Goal: Feedback & Contribution: Submit feedback/report problem

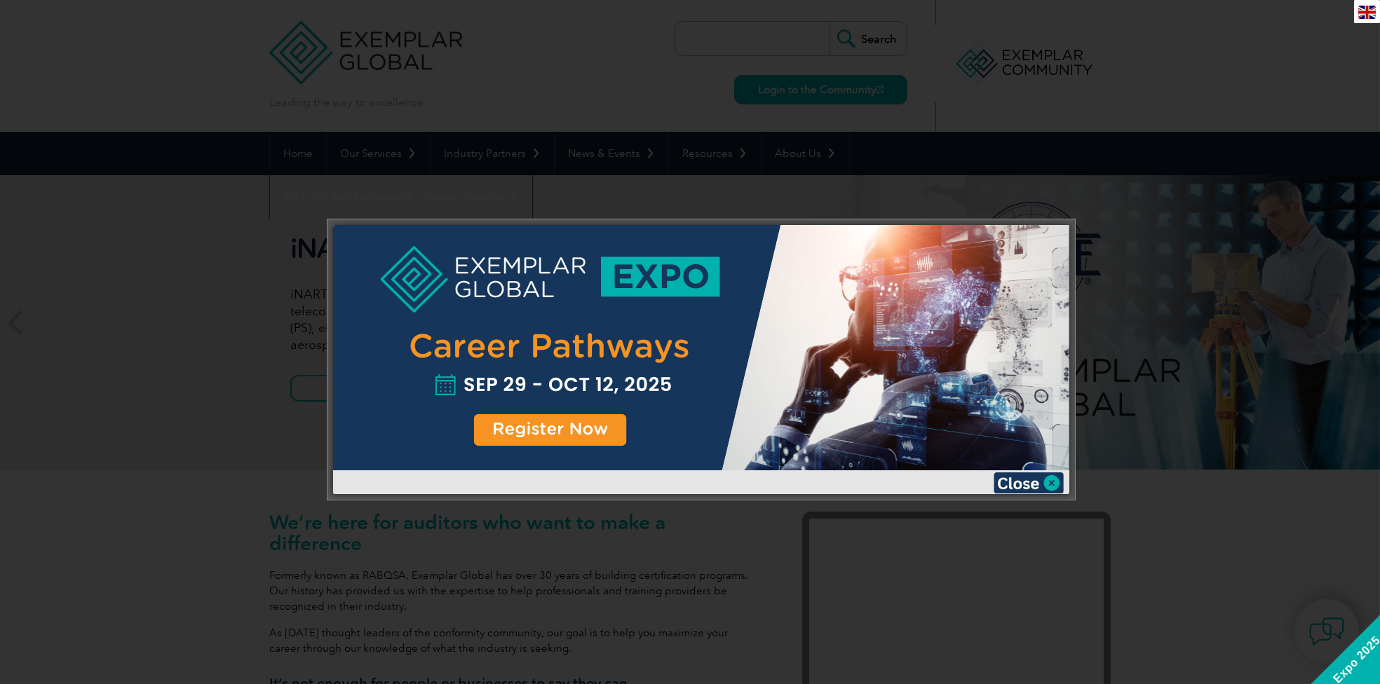
click at [552, 435] on div at bounding box center [701, 347] width 736 height 245
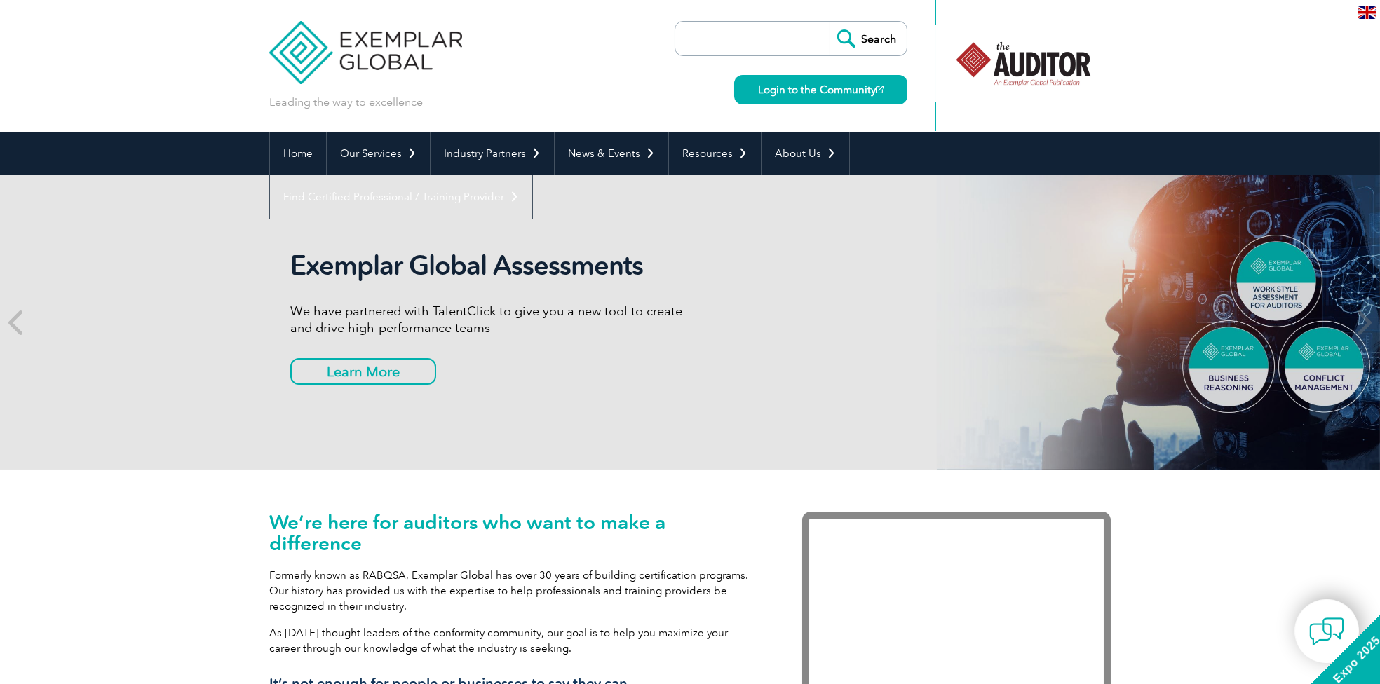
click at [808, 38] on input "search" at bounding box center [755, 39] width 147 height 34
click at [833, 81] on link "Login to the Community" at bounding box center [820, 89] width 173 height 29
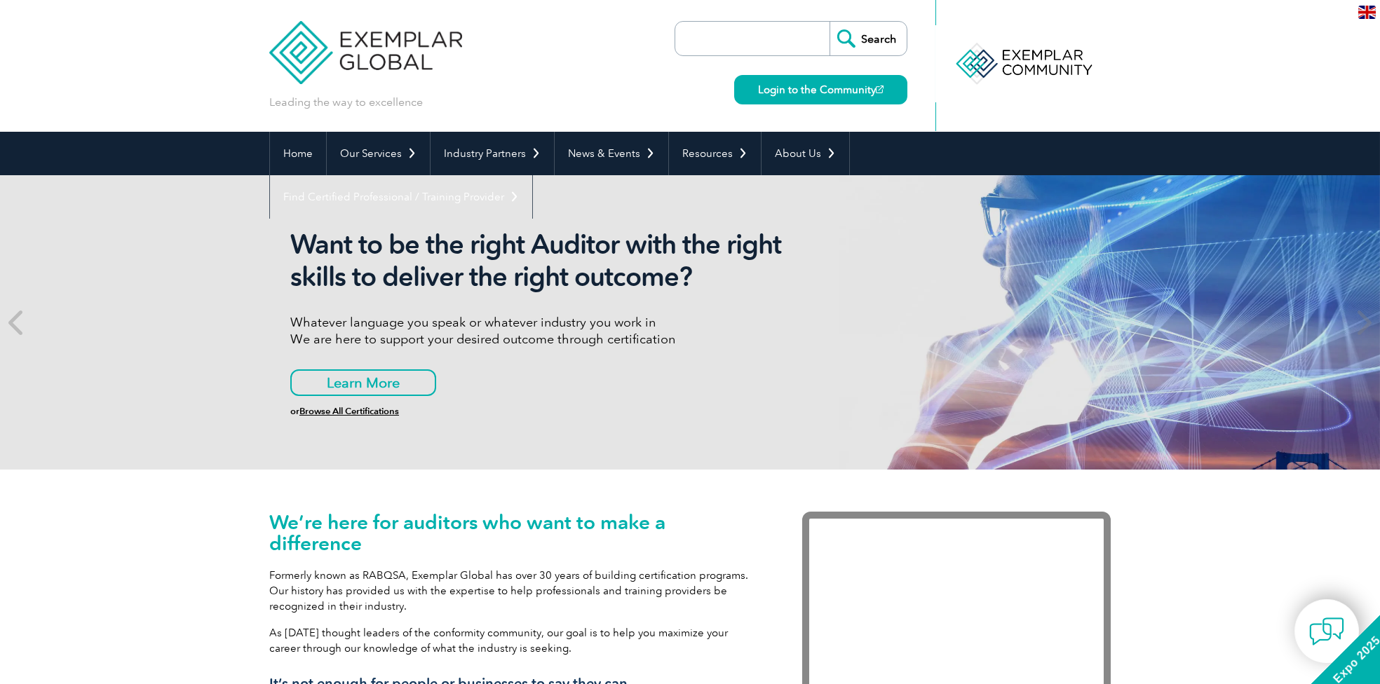
click at [411, 55] on img at bounding box center [365, 42] width 193 height 84
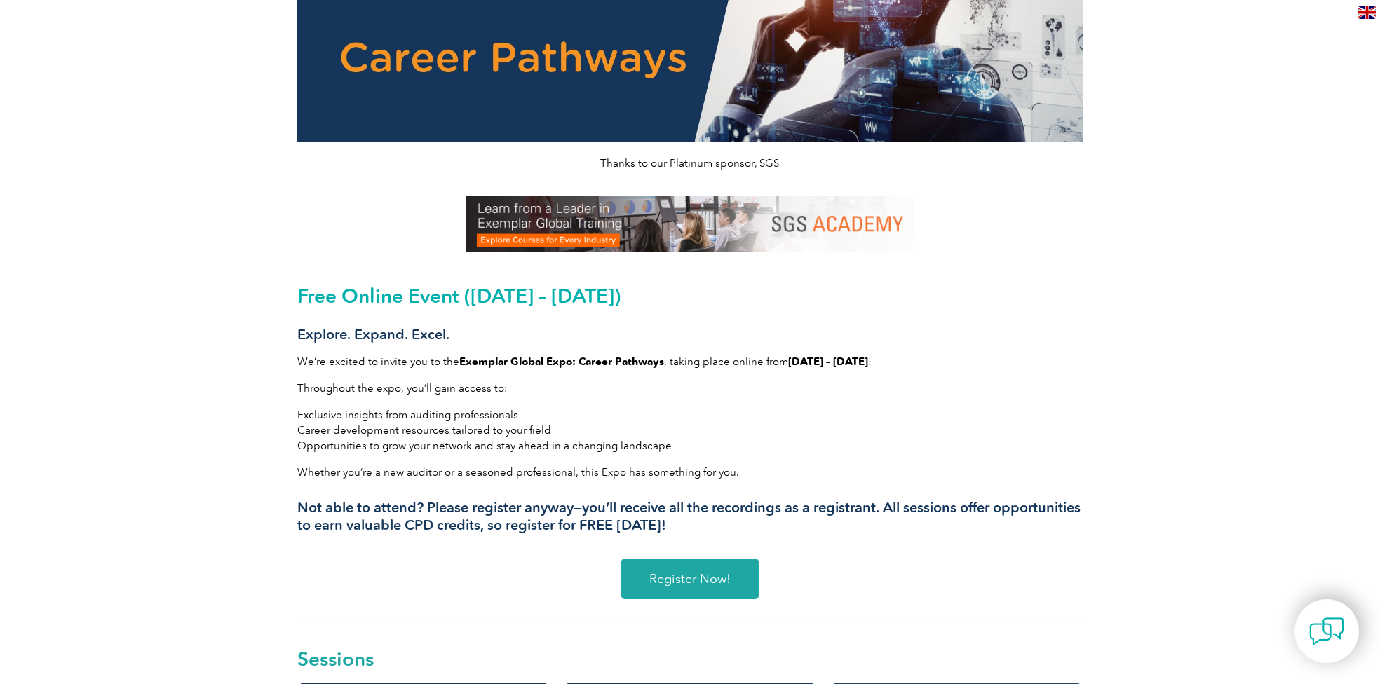
scroll to position [237, 0]
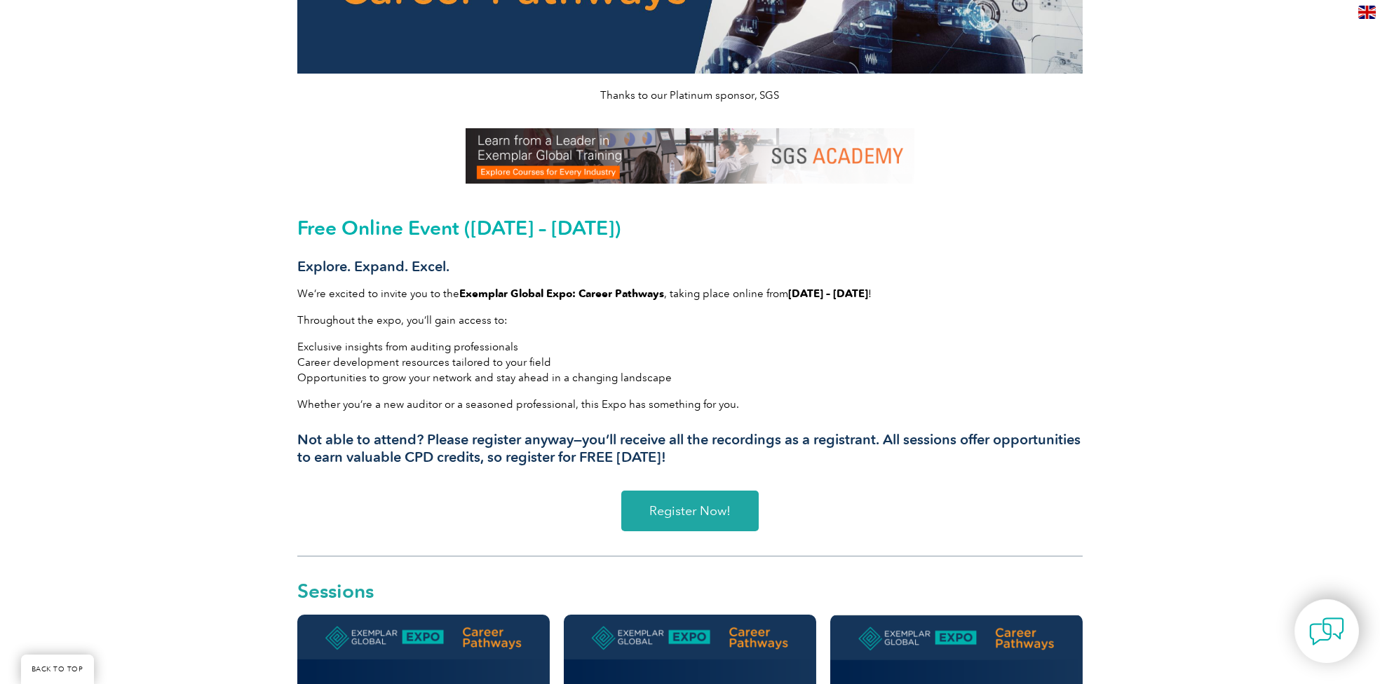
click at [695, 510] on span "Register Now!" at bounding box center [689, 511] width 81 height 13
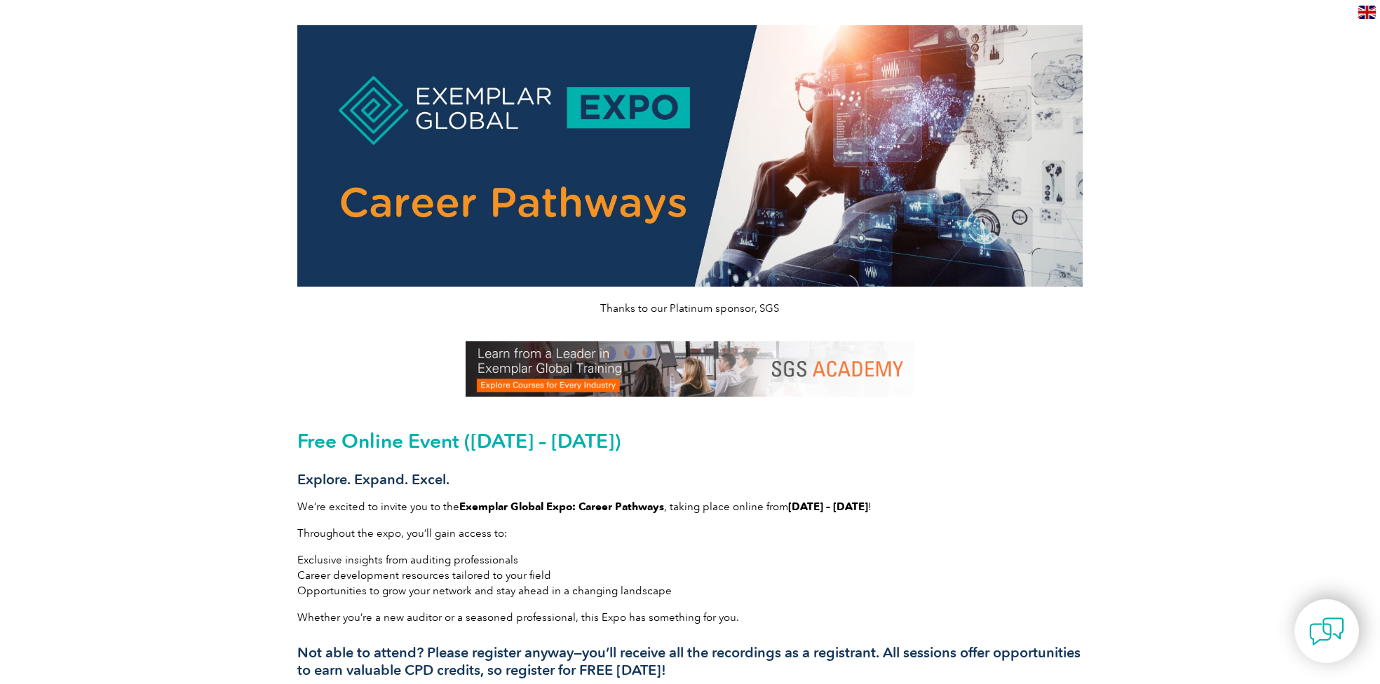
scroll to position [0, 0]
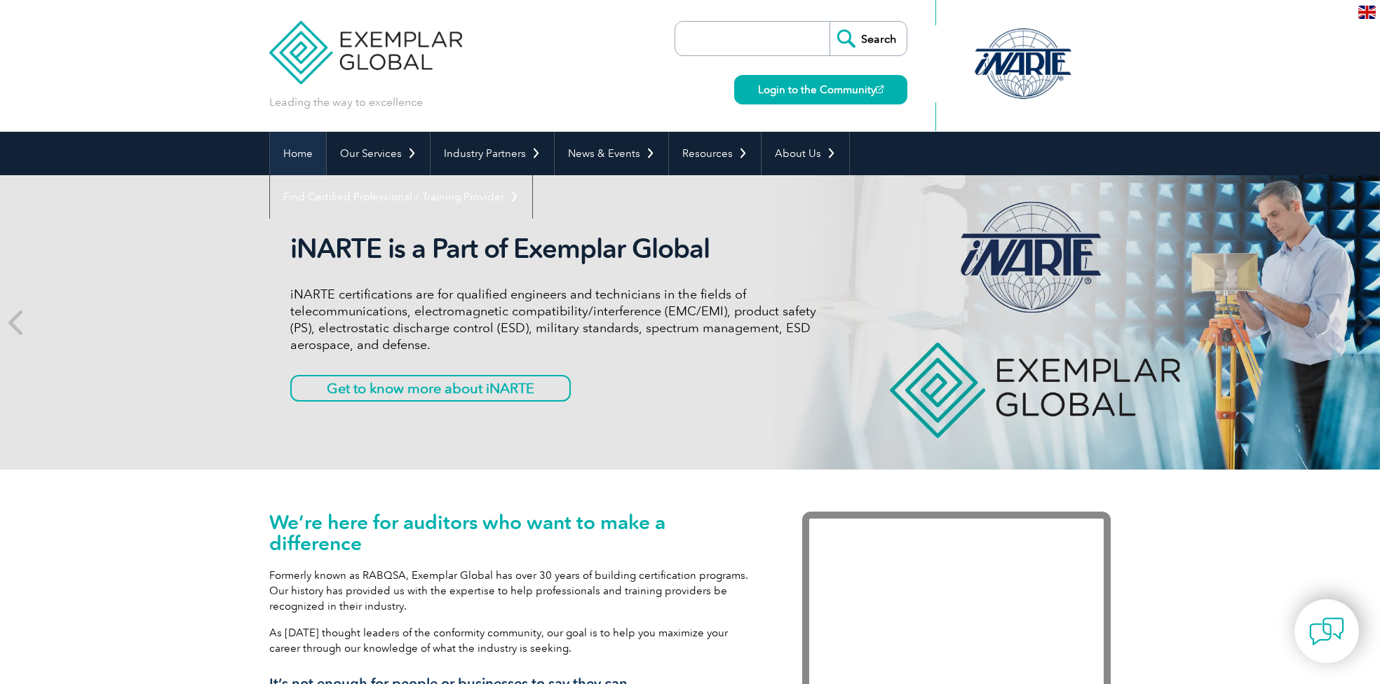
click at [301, 147] on link "Home" at bounding box center [298, 153] width 56 height 43
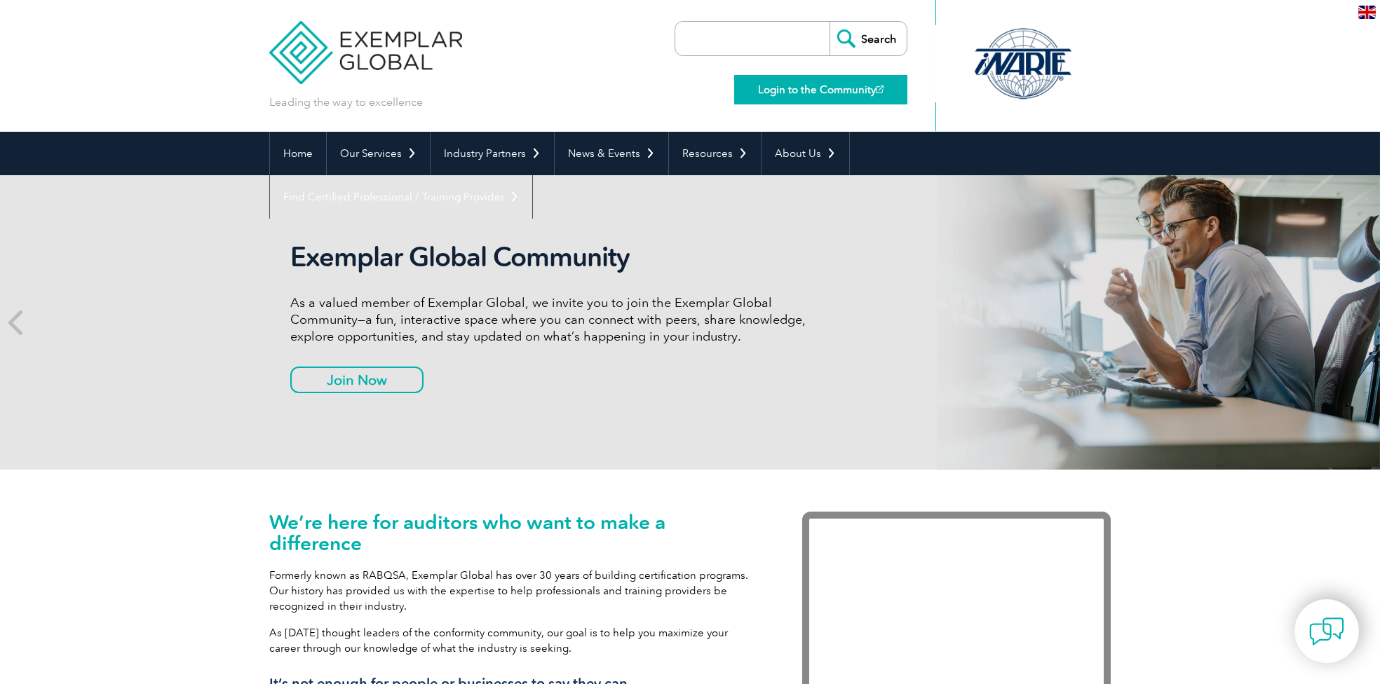
click at [852, 81] on link "Login to the Community" at bounding box center [820, 89] width 173 height 29
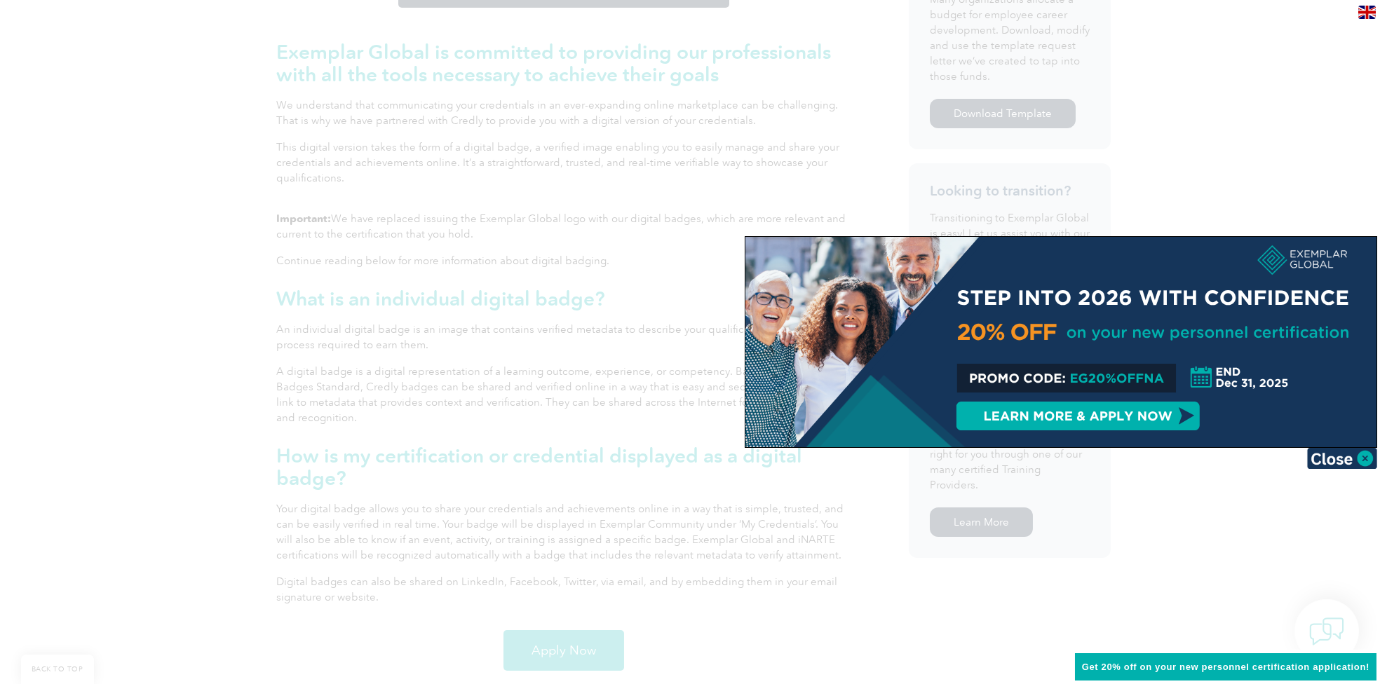
scroll to position [553, 0]
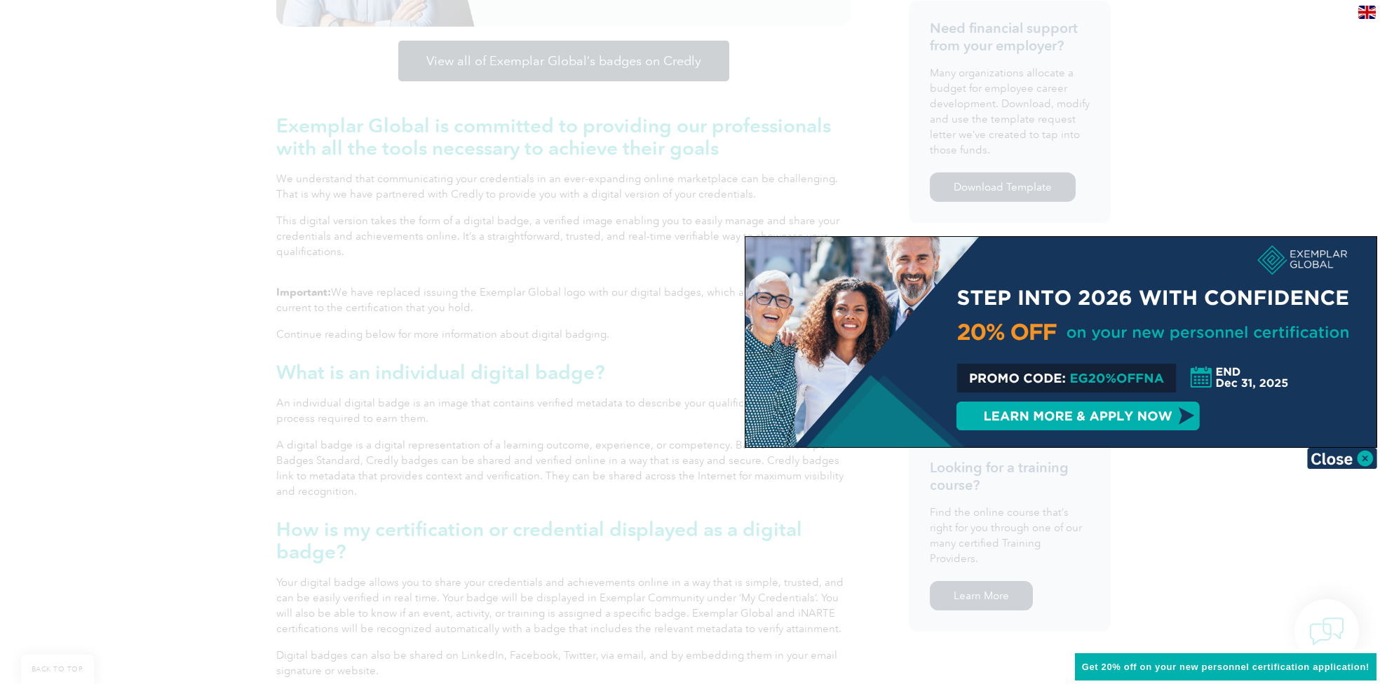
click at [571, 264] on div at bounding box center [690, 342] width 1380 height 684
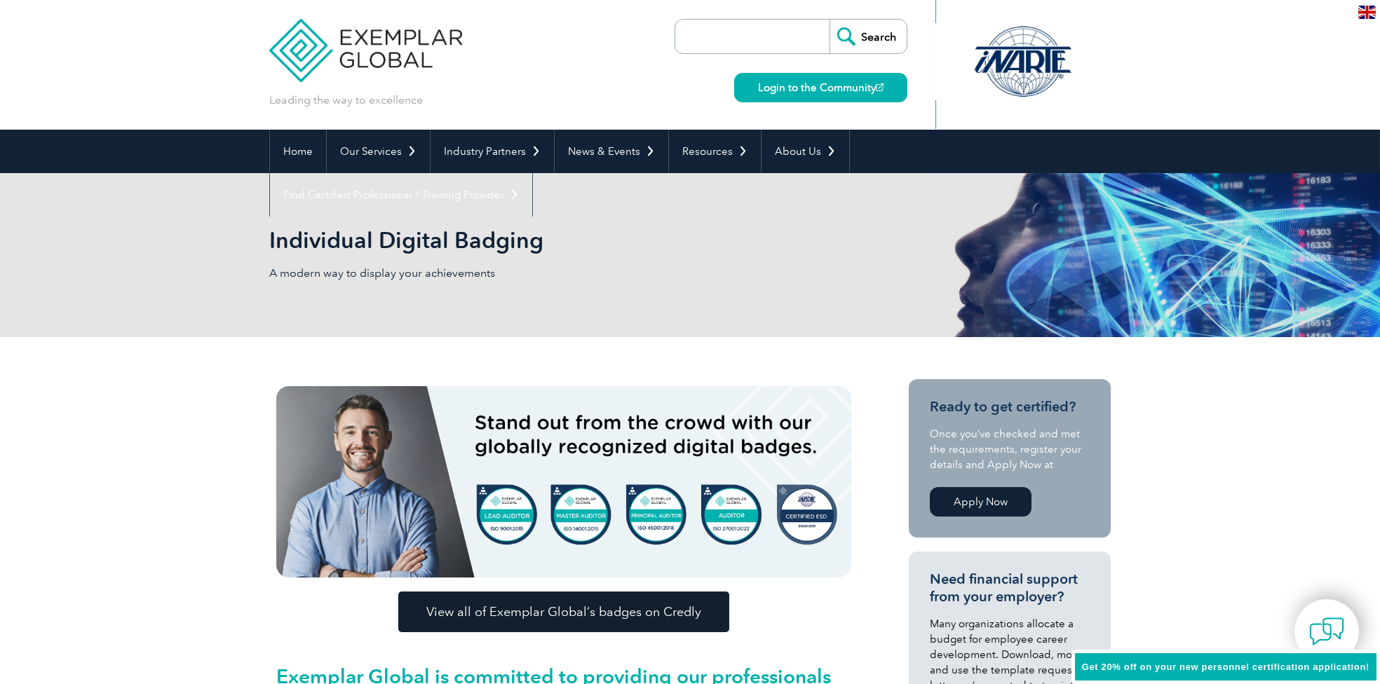
scroll to position [0, 0]
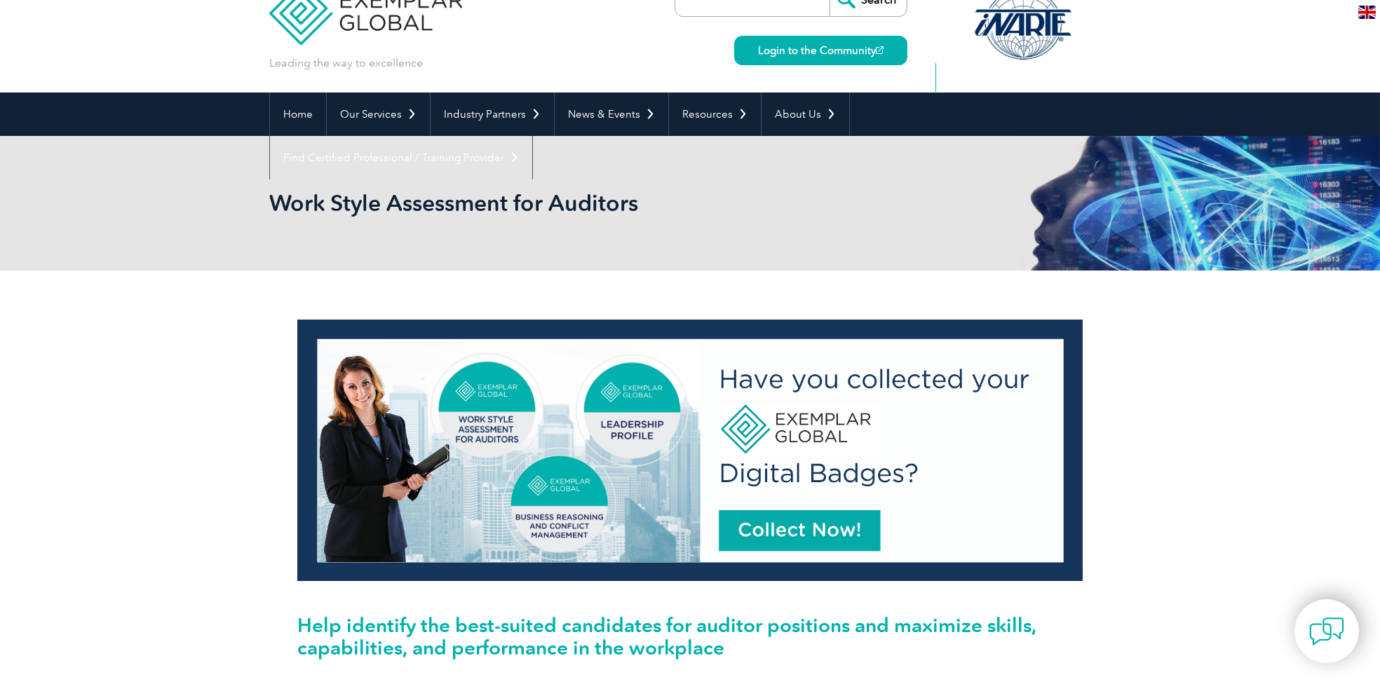
scroll to position [79, 0]
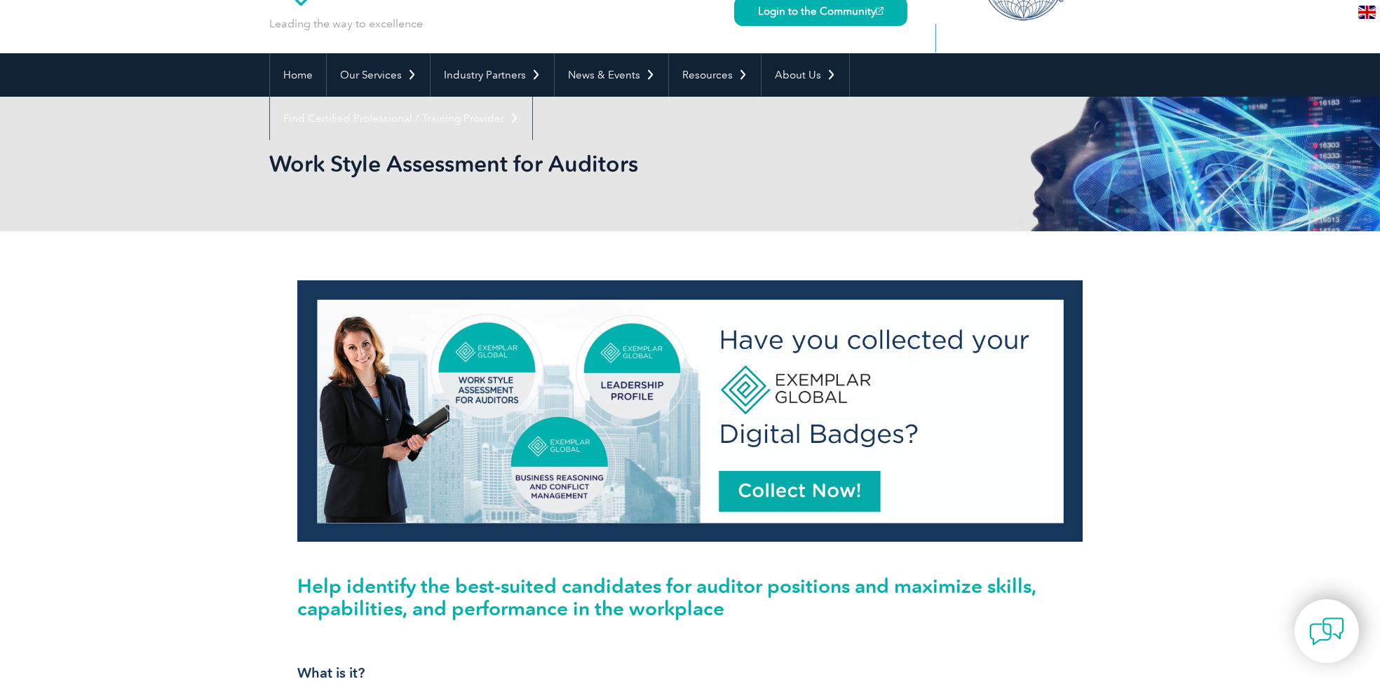
click at [778, 482] on img at bounding box center [689, 410] width 785 height 261
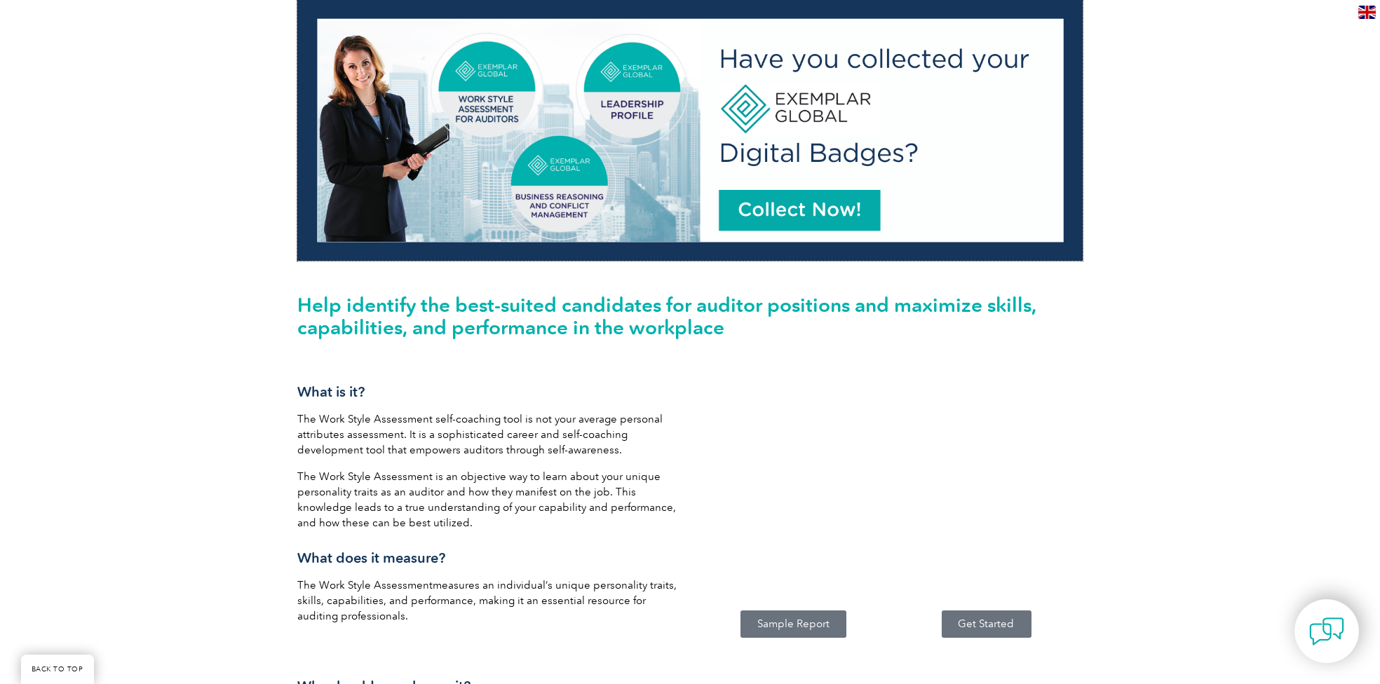
scroll to position [316, 0]
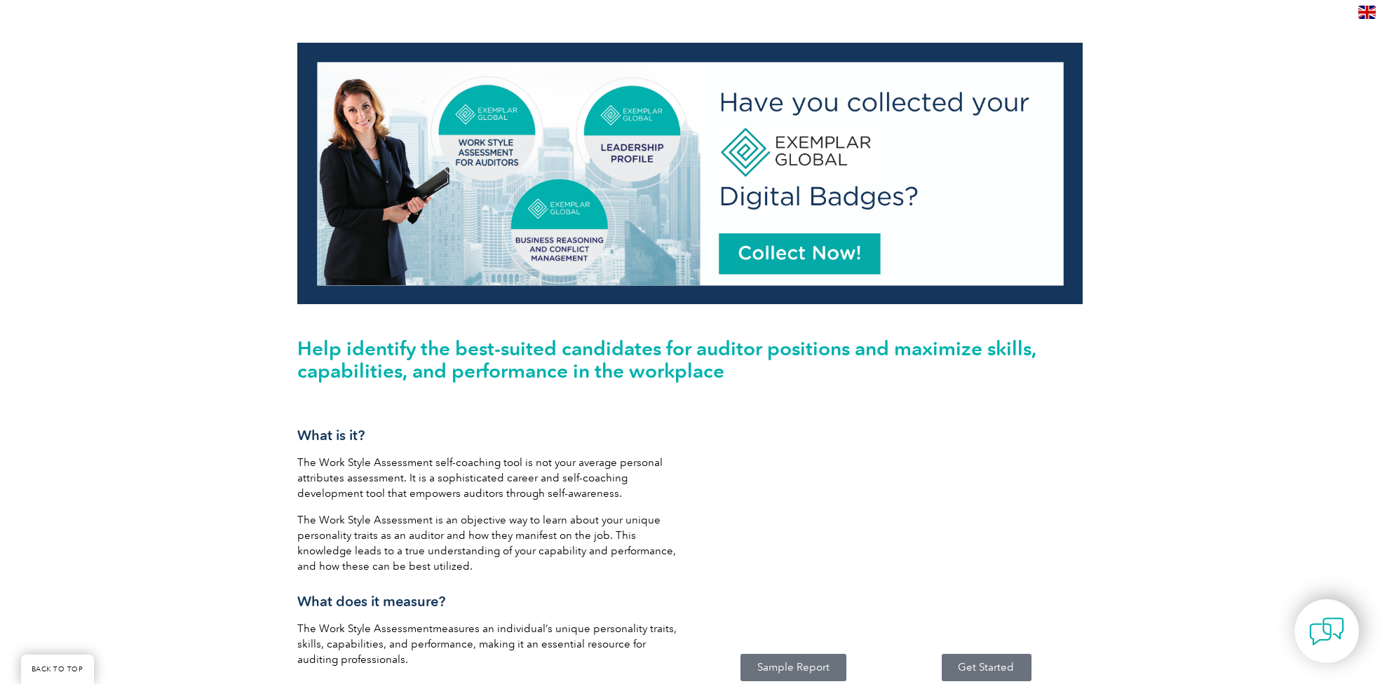
click at [472, 536] on p "The Work Style Assessment is an objective way to learn about your unique person…" at bounding box center [490, 543] width 386 height 62
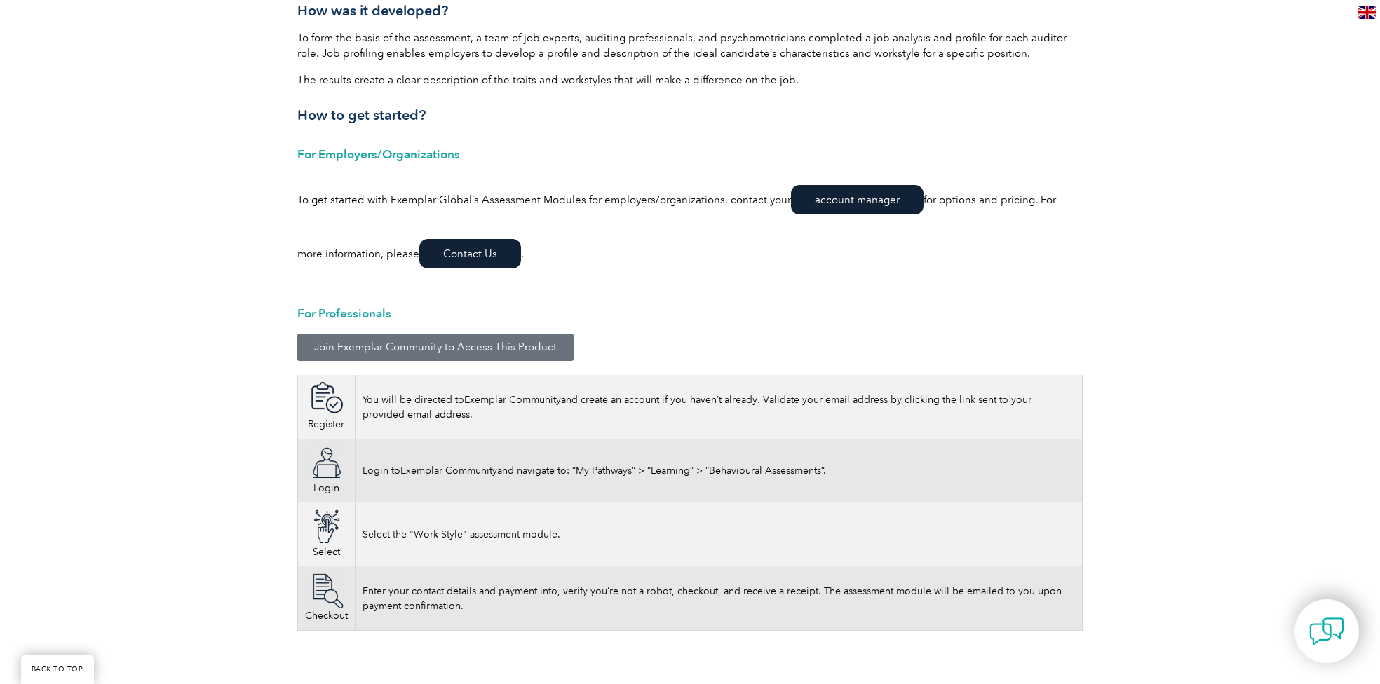
scroll to position [1897, 0]
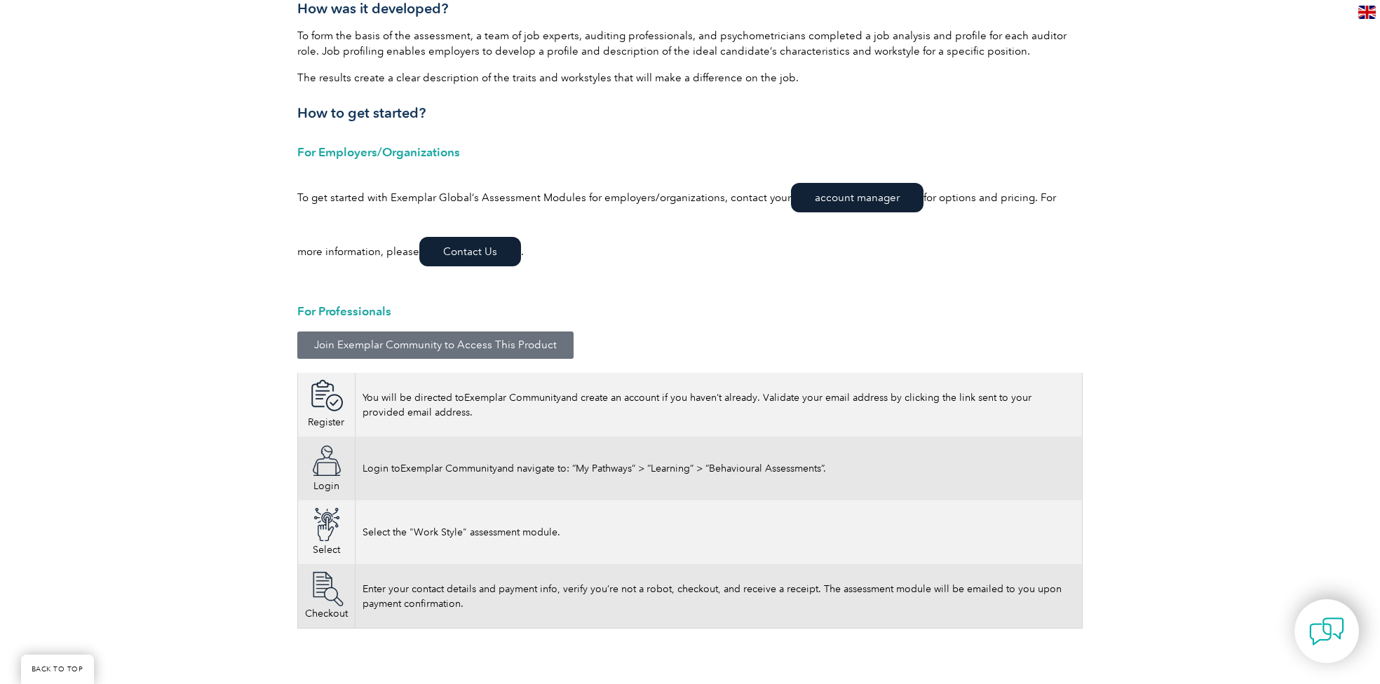
click at [447, 254] on link "Contact Us" at bounding box center [470, 251] width 102 height 29
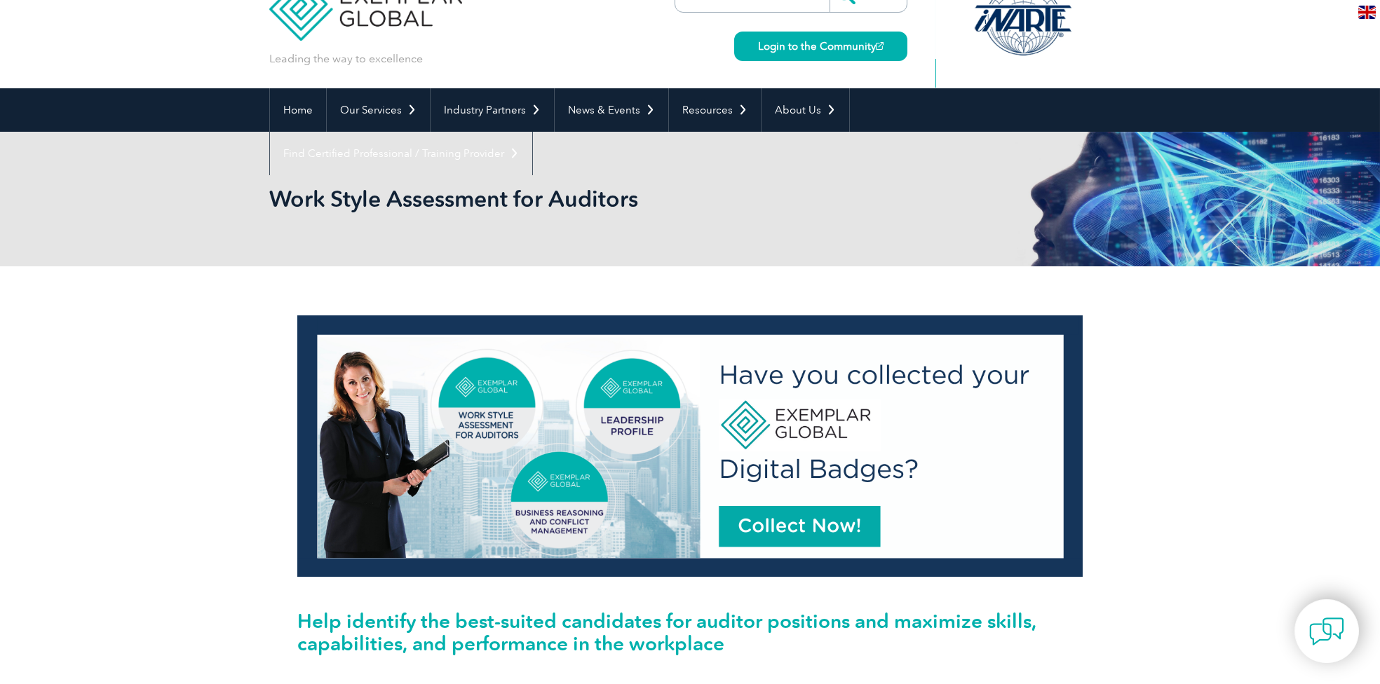
scroll to position [158, 0]
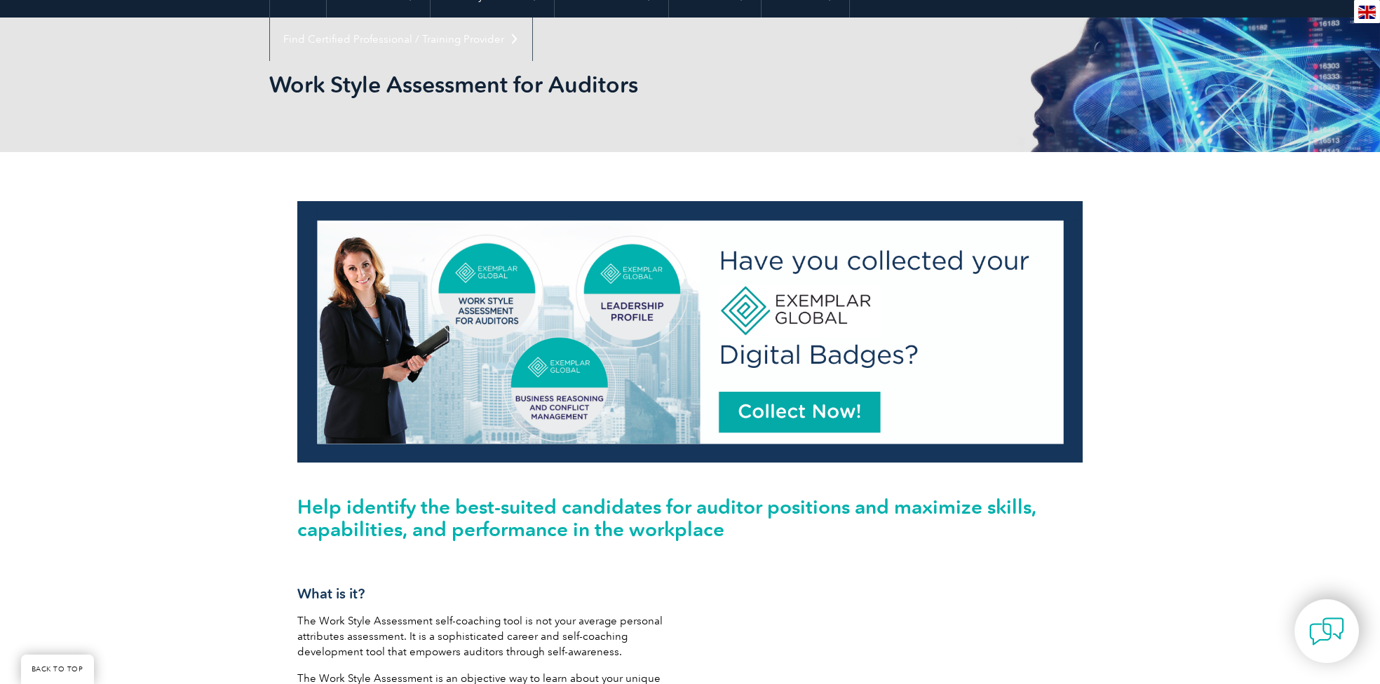
click at [784, 411] on img at bounding box center [689, 331] width 785 height 261
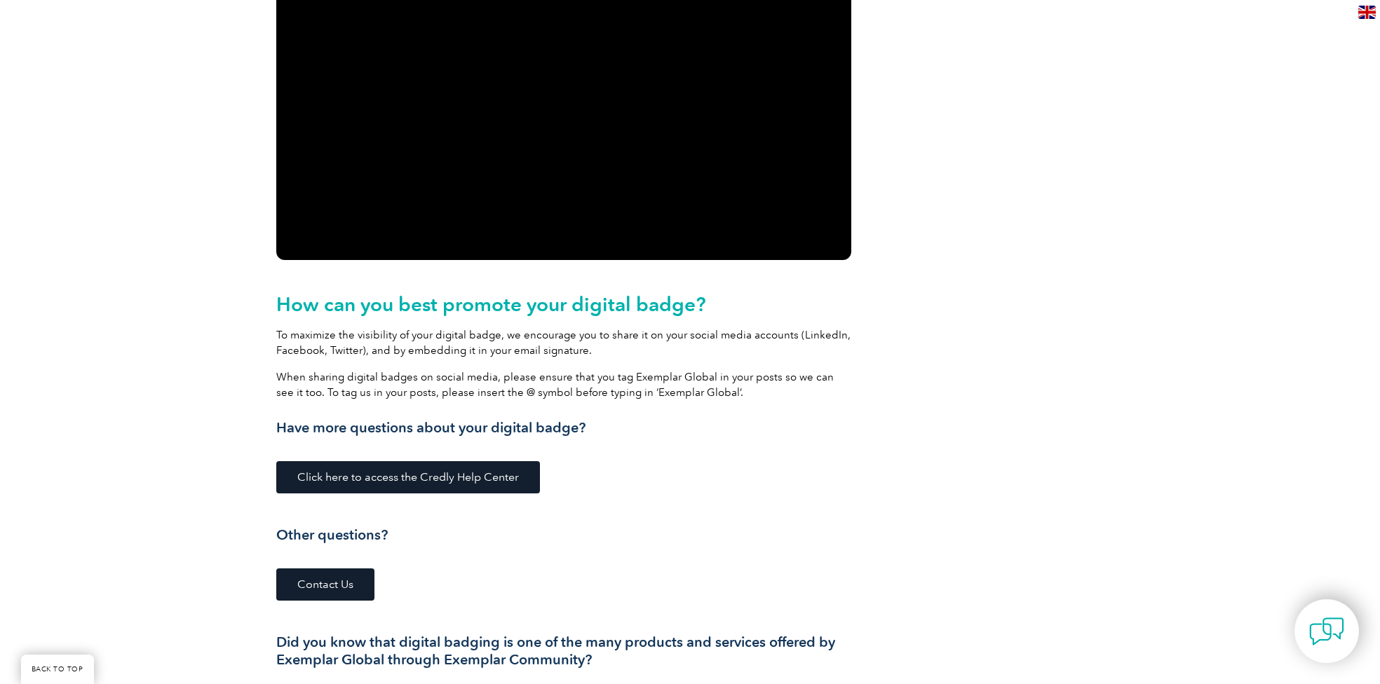
scroll to position [1621, 0]
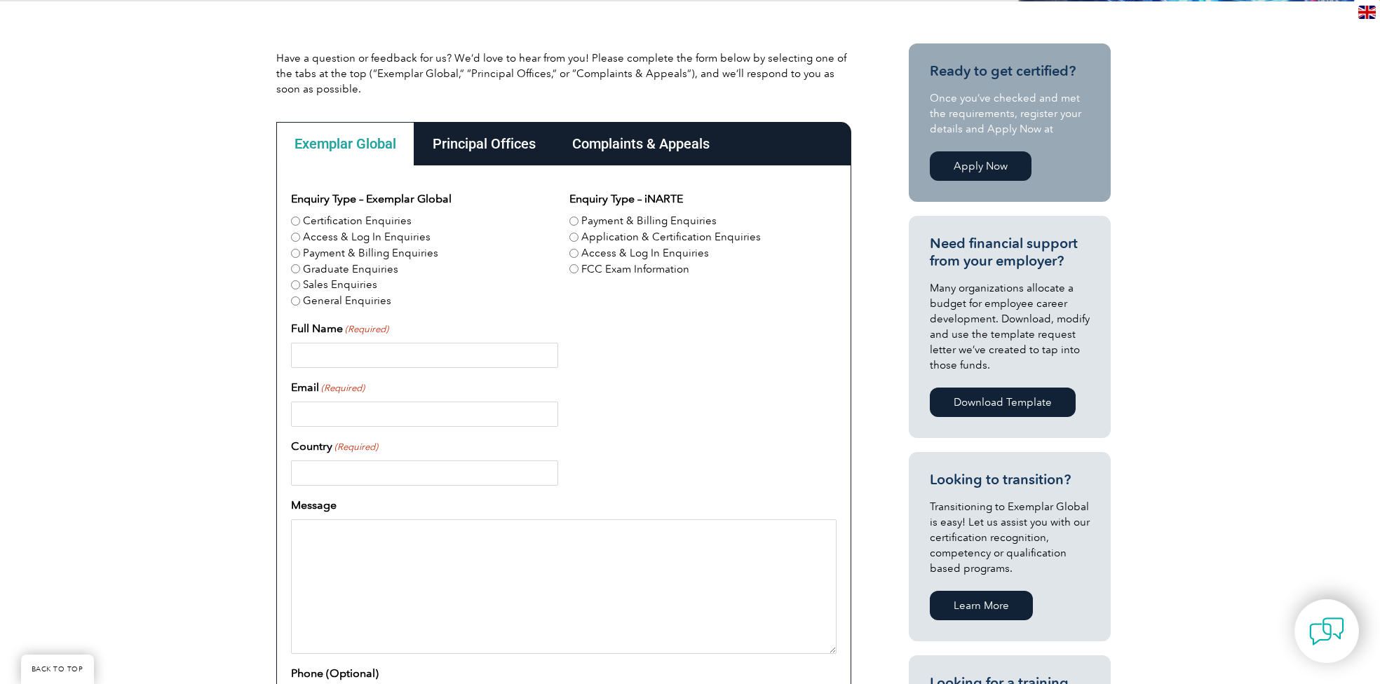
scroll to position [316, 0]
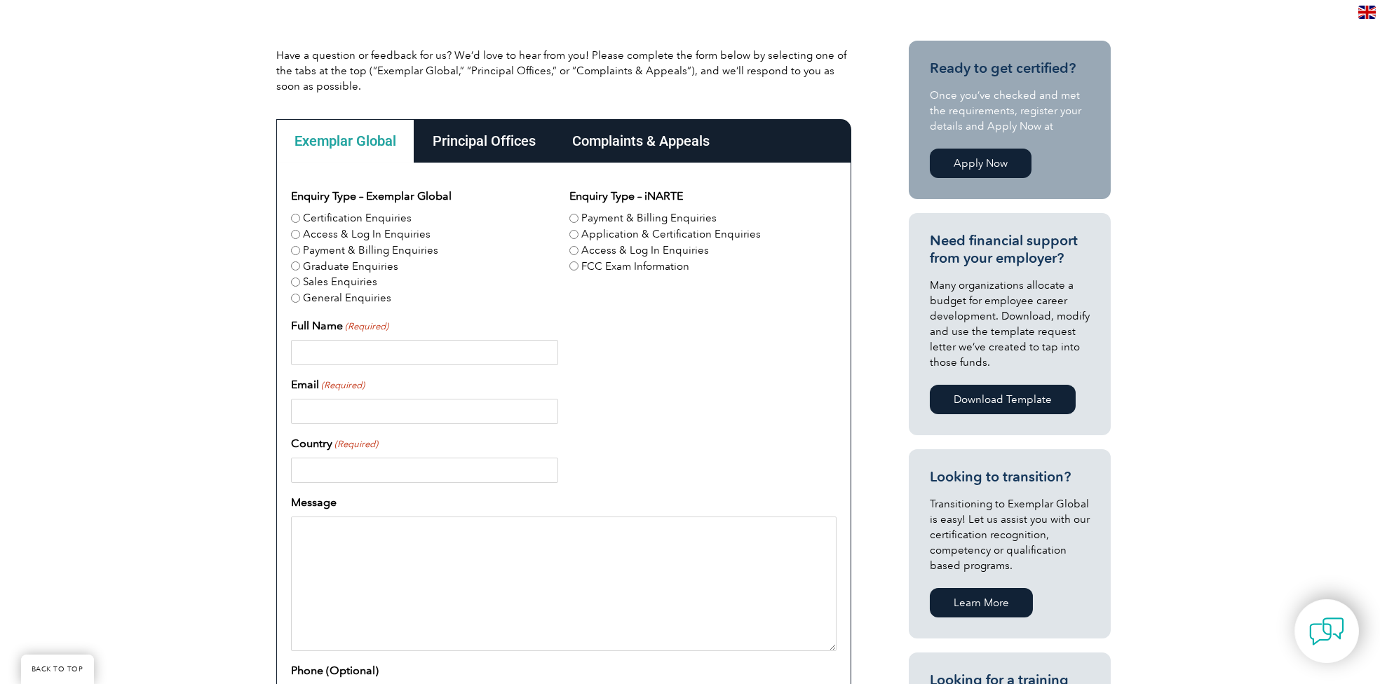
click at [293, 294] on input "General Enquiries" at bounding box center [295, 298] width 9 height 9
radio input "true"
click at [464, 353] on input "Full Name (Required)" at bounding box center [424, 352] width 267 height 25
type input "William Roche"
click at [446, 409] on input "Email (Required)" at bounding box center [424, 411] width 267 height 25
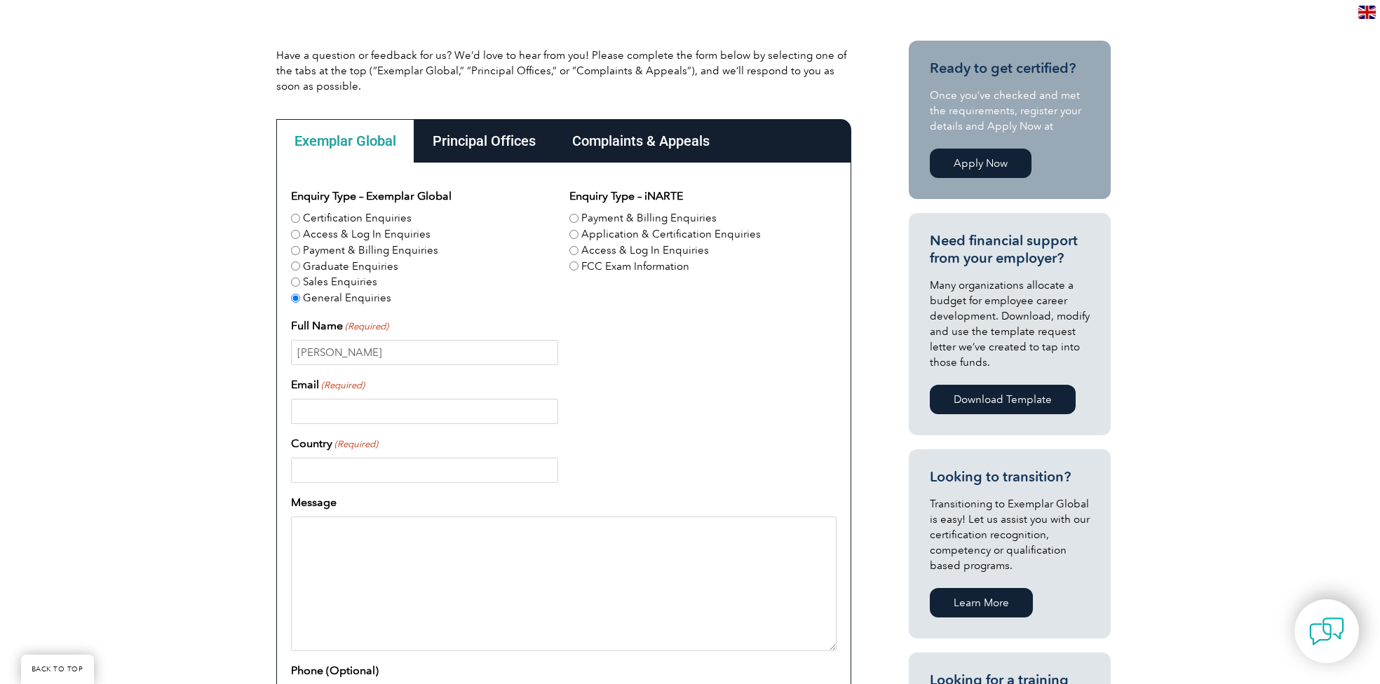
type input "W"
type input "william.roche@iinet.net.au"
click at [487, 478] on input "Country (Required)" at bounding box center [424, 470] width 267 height 25
type input "Australia"
click at [443, 537] on textarea "Message" at bounding box center [563, 584] width 545 height 135
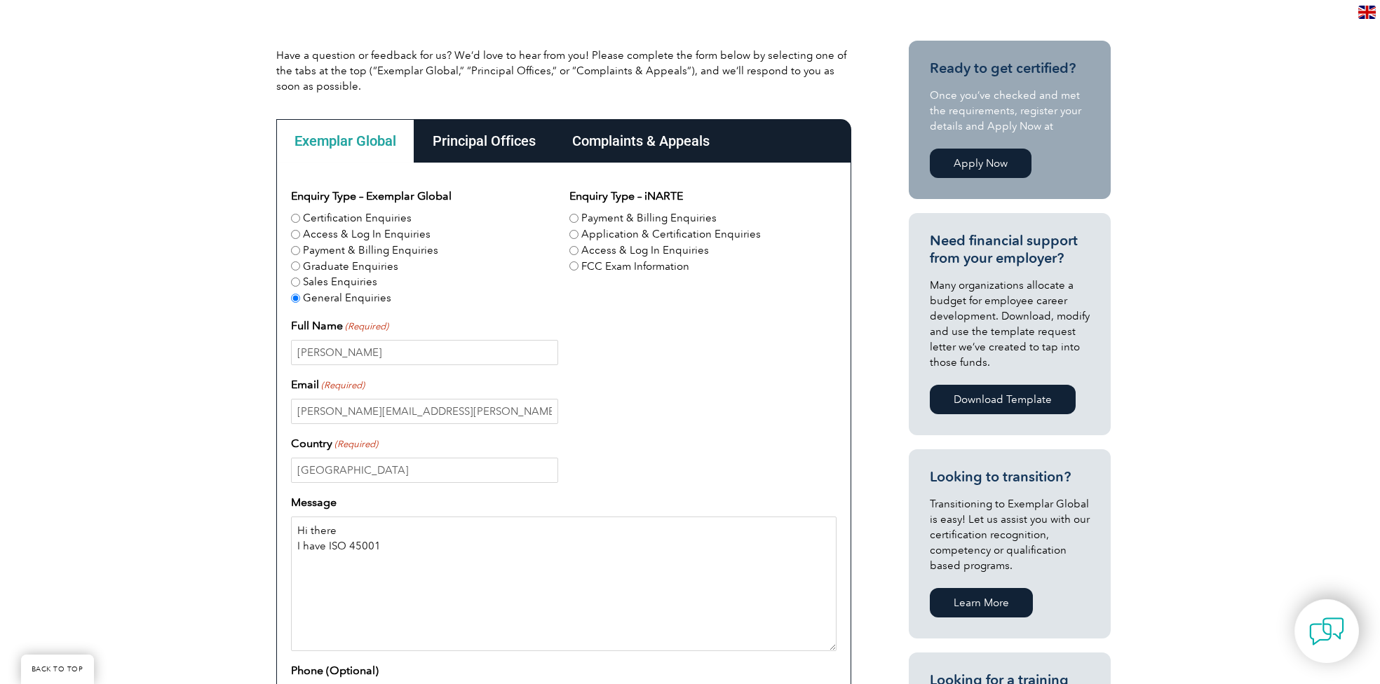
drag, startPoint x: 393, startPoint y: 543, endPoint x: 324, endPoint y: 559, distance: 71.1
click at [324, 559] on textarea "Hi there I have ISO 45001" at bounding box center [563, 584] width 545 height 135
click at [443, 546] on textarea "Hi there I have ISO 45001" at bounding box center [563, 584] width 545 height 135
drag, startPoint x: 432, startPoint y: 547, endPoint x: 330, endPoint y: 552, distance: 101.8
click at [330, 552] on textarea "Hi there I have ISO 45001" at bounding box center [563, 584] width 545 height 135
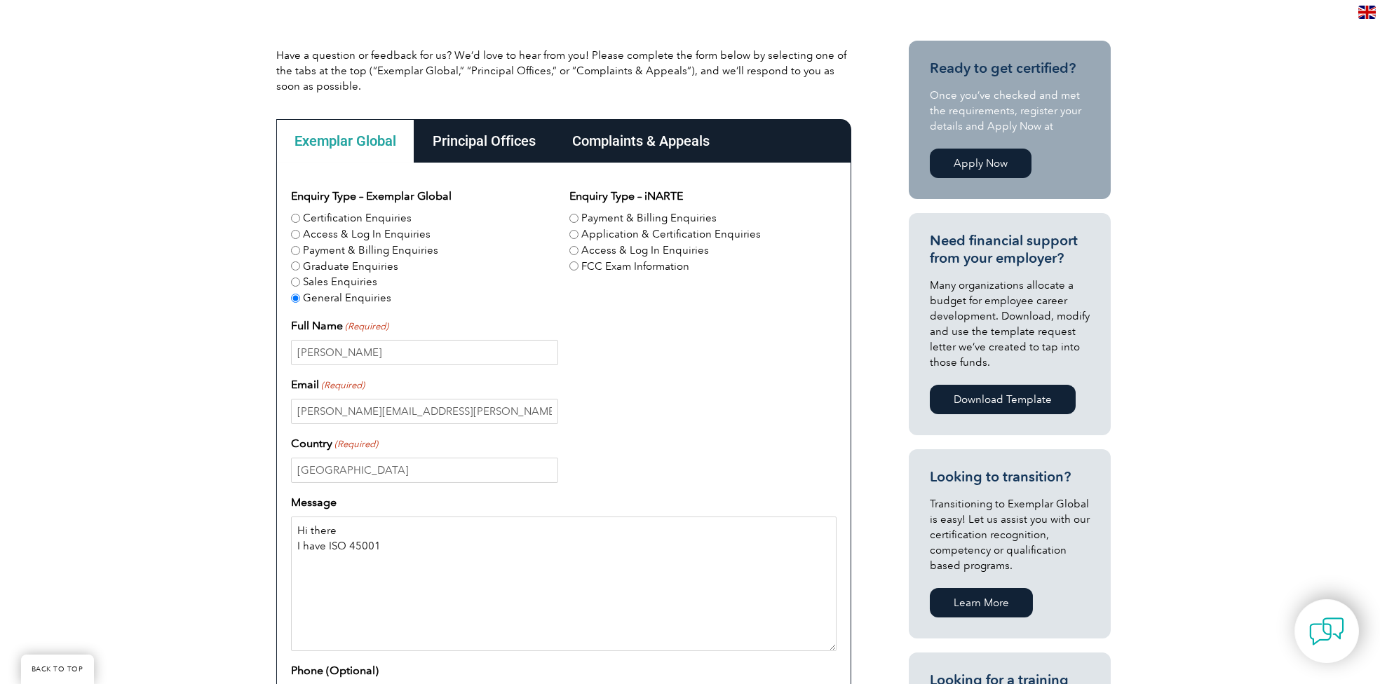
paste textarea "Occupational health and safety management systems"
click at [350, 547] on textarea "Hi there I have IOccupational health and safety management systems" at bounding box center [563, 584] width 545 height 135
drag, startPoint x: 330, startPoint y: 543, endPoint x: 599, endPoint y: 543, distance: 268.5
click at [599, 543] on textarea "Hi there I have IOccupational health and safety management systems" at bounding box center [563, 584] width 545 height 135
click at [442, 558] on textarea "Hi there I have IOccupational health and safety management systems" at bounding box center [563, 584] width 545 height 135
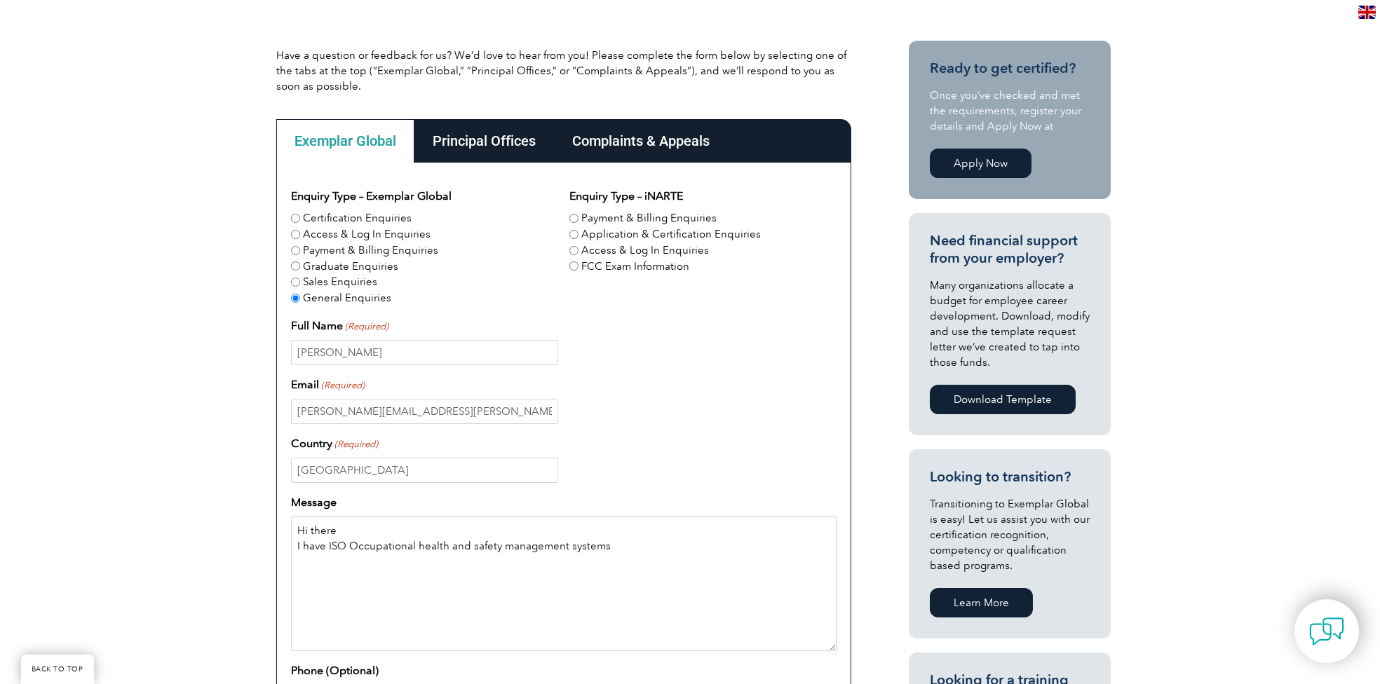
click at [325, 539] on textarea "Hi there I have ISO Occupational health and safety management systems" at bounding box center [563, 584] width 545 height 135
click at [737, 537] on textarea "Hi there I have a Master Auditor ISO 45001 Occupational health and safety manag…" at bounding box center [563, 584] width 545 height 135
click at [730, 620] on textarea "Hi there I have a Master Auditor ISO 45001 Occupational health and safety manag…" at bounding box center [563, 584] width 545 height 135
click at [811, 548] on textarea "Hi there I have a Master Auditor ISO 45001 Occupational health and safety manag…" at bounding box center [563, 584] width 545 height 135
click at [336, 547] on textarea "Hi there I have a Master Auditor ISO 45001 Occupational health and safety manag…" at bounding box center [563, 584] width 545 height 135
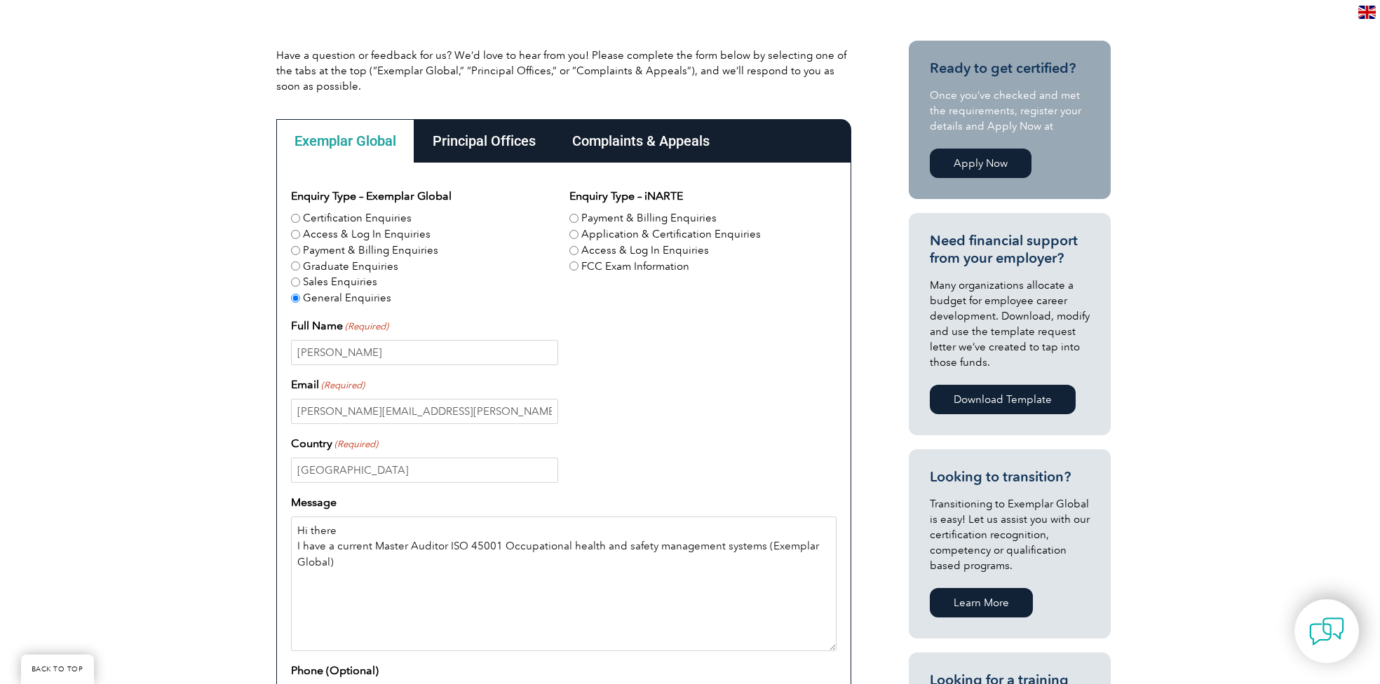
click at [348, 563] on textarea "Hi there I have a current Master Auditor ISO 45001 Occupational health and safe…" at bounding box center [563, 584] width 545 height 135
drag, startPoint x: 552, startPoint y: 563, endPoint x: 622, endPoint y: 565, distance: 70.8
click at [623, 565] on textarea "Hi there I have a current Master Auditor ISO 45001 Occupational health and safe…" at bounding box center [563, 584] width 545 height 135
click at [598, 601] on textarea "Hi there I have a current Master Auditor ISO 45001 Occupational health and safe…" at bounding box center [563, 584] width 545 height 135
click at [556, 561] on textarea "Hi there I have a current Master Auditor ISO 45001 Occupational health and safe…" at bounding box center [563, 584] width 545 height 135
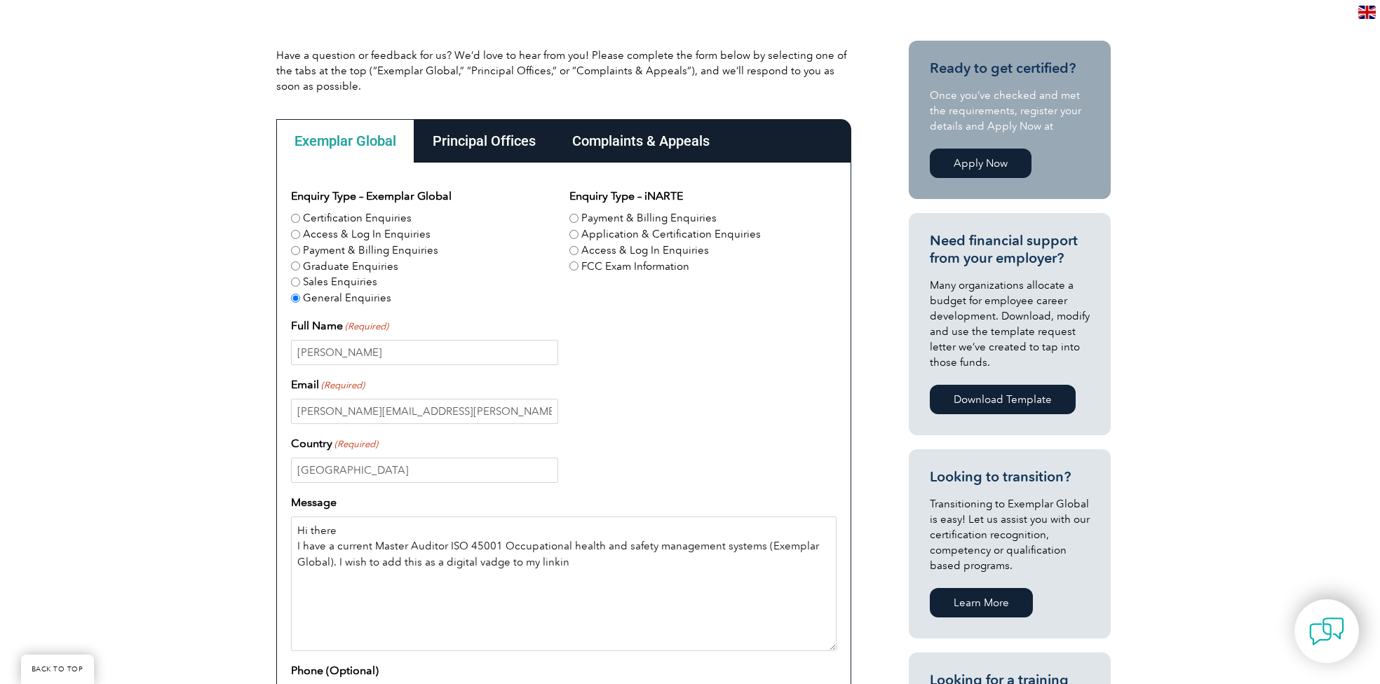
click at [556, 561] on textarea "Hi there I have a current Master Auditor ISO 45001 Occupational health and safe…" at bounding box center [563, 584] width 545 height 135
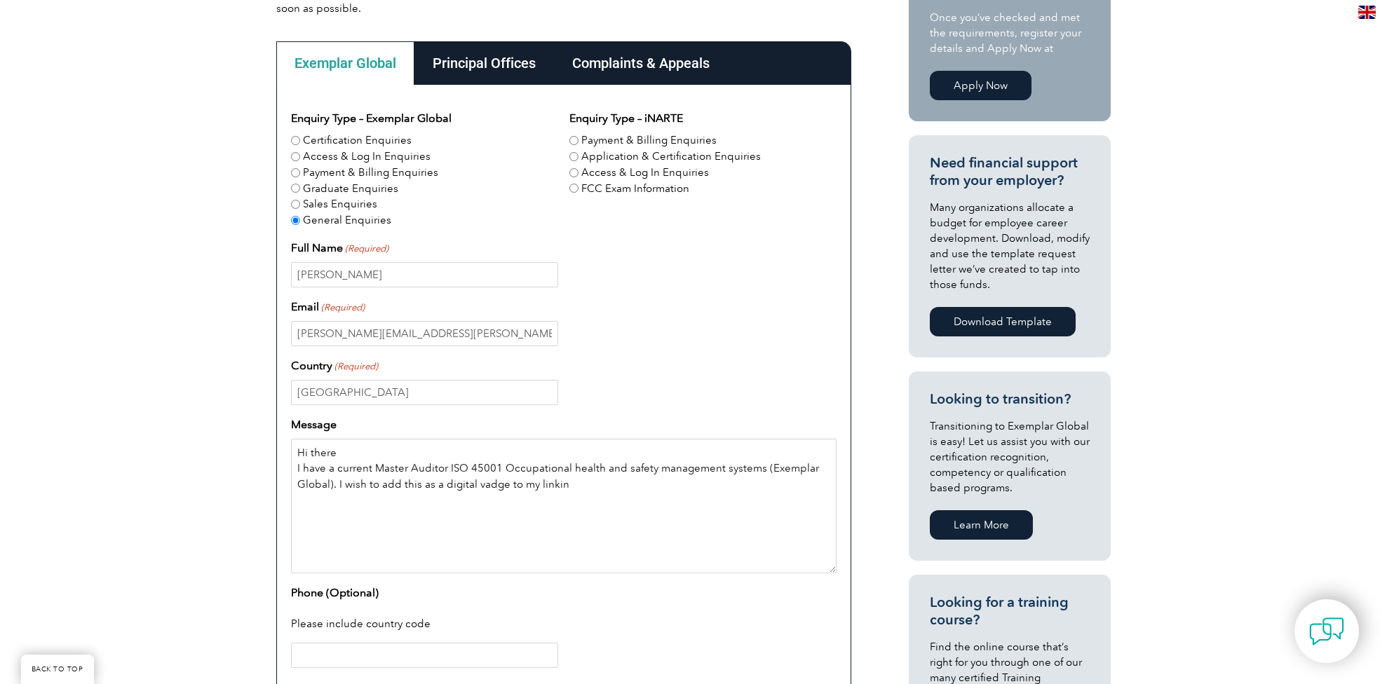
scroll to position [395, 0]
click at [531, 497] on textarea "Hi there I have a current Master Auditor ISO 45001 Occupational health and safe…" at bounding box center [563, 505] width 545 height 135
click at [599, 486] on textarea "Hi there I have a current Master Auditor ISO 45001 Occupational health and safe…" at bounding box center [563, 505] width 545 height 135
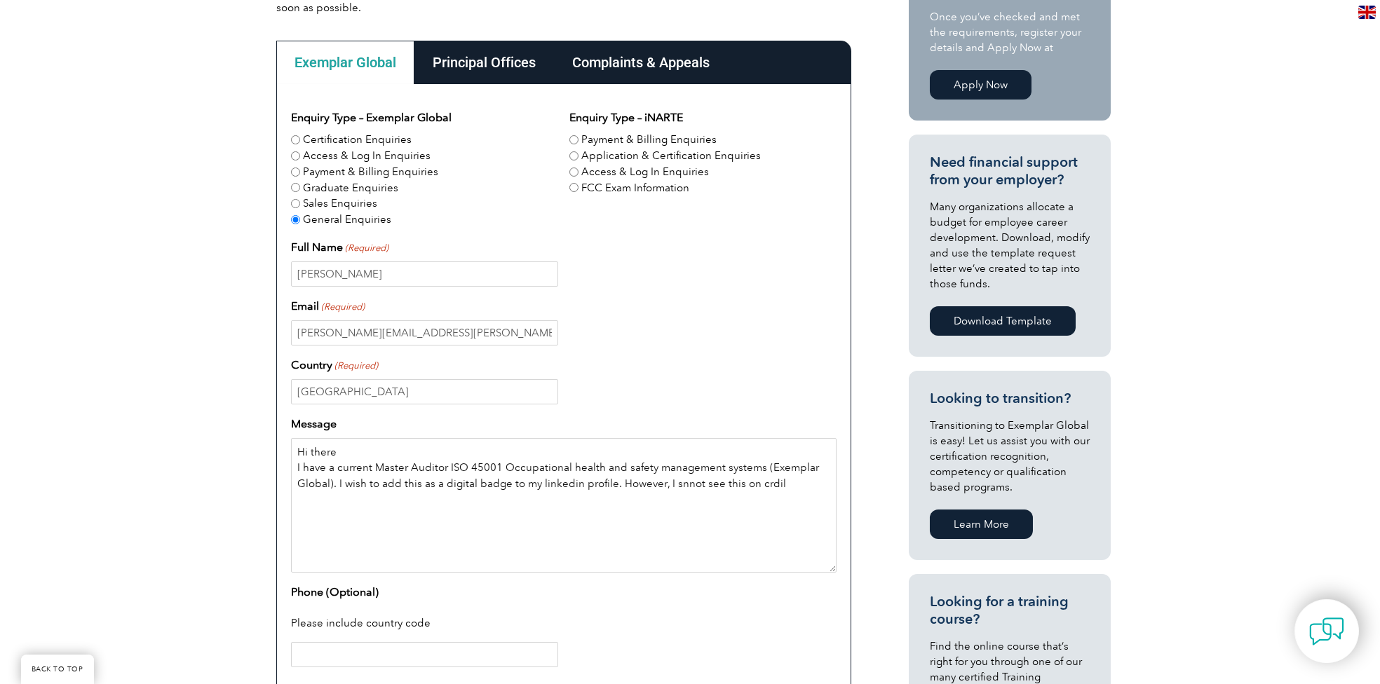
click at [651, 508] on textarea "Hi there I have a current Master Auditor ISO 45001 Occupational health and safe…" at bounding box center [563, 505] width 545 height 135
drag, startPoint x: 667, startPoint y: 483, endPoint x: 677, endPoint y: 486, distance: 11.1
click at [698, 481] on textarea "Hi there I have a current Master Auditor ISO 45001 Occupational health and safe…" at bounding box center [563, 505] width 545 height 135
type textarea "Hi there I have a current Master Auditor ISO 45001 Occupational health and safe…"
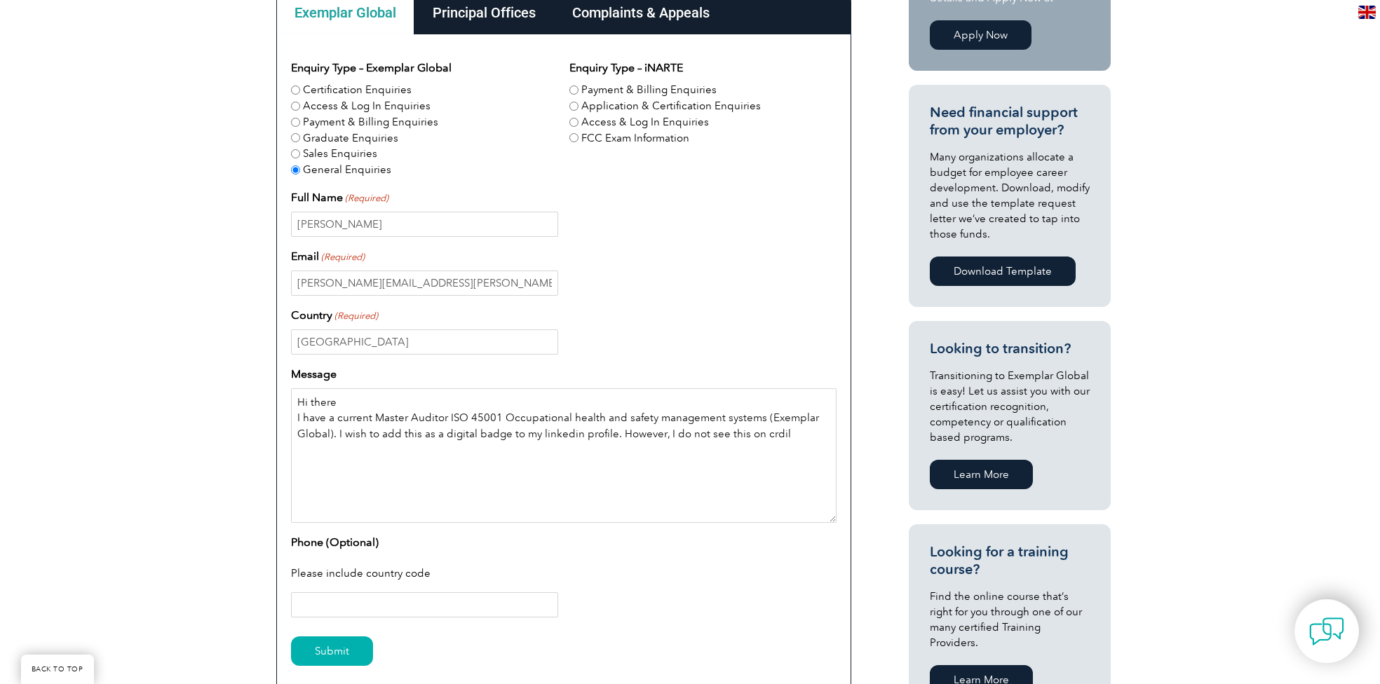
scroll to position [474, 0]
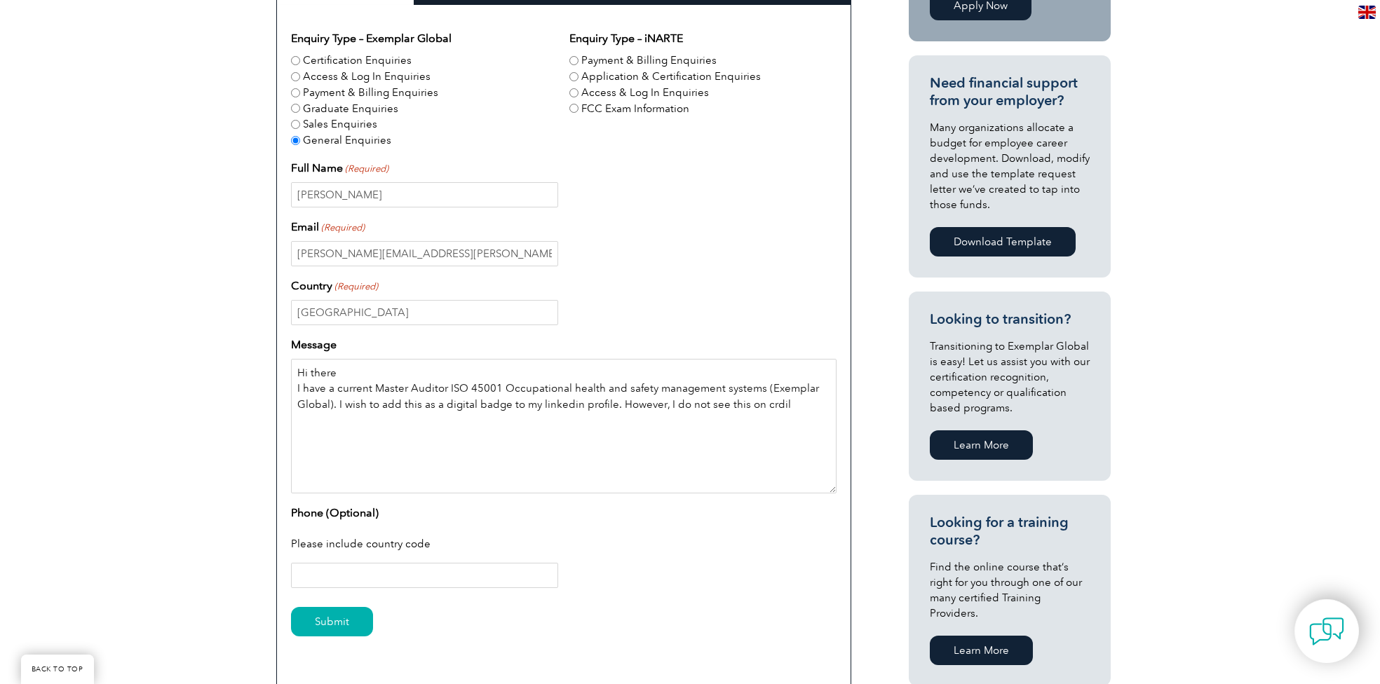
drag, startPoint x: 803, startPoint y: 412, endPoint x: 290, endPoint y: 367, distance: 515.2
click at [290, 367] on div "Enquiry Type – Exemplar Global Certification Enquiries Access & Log In Enquirie…" at bounding box center [563, 347] width 575 height 684
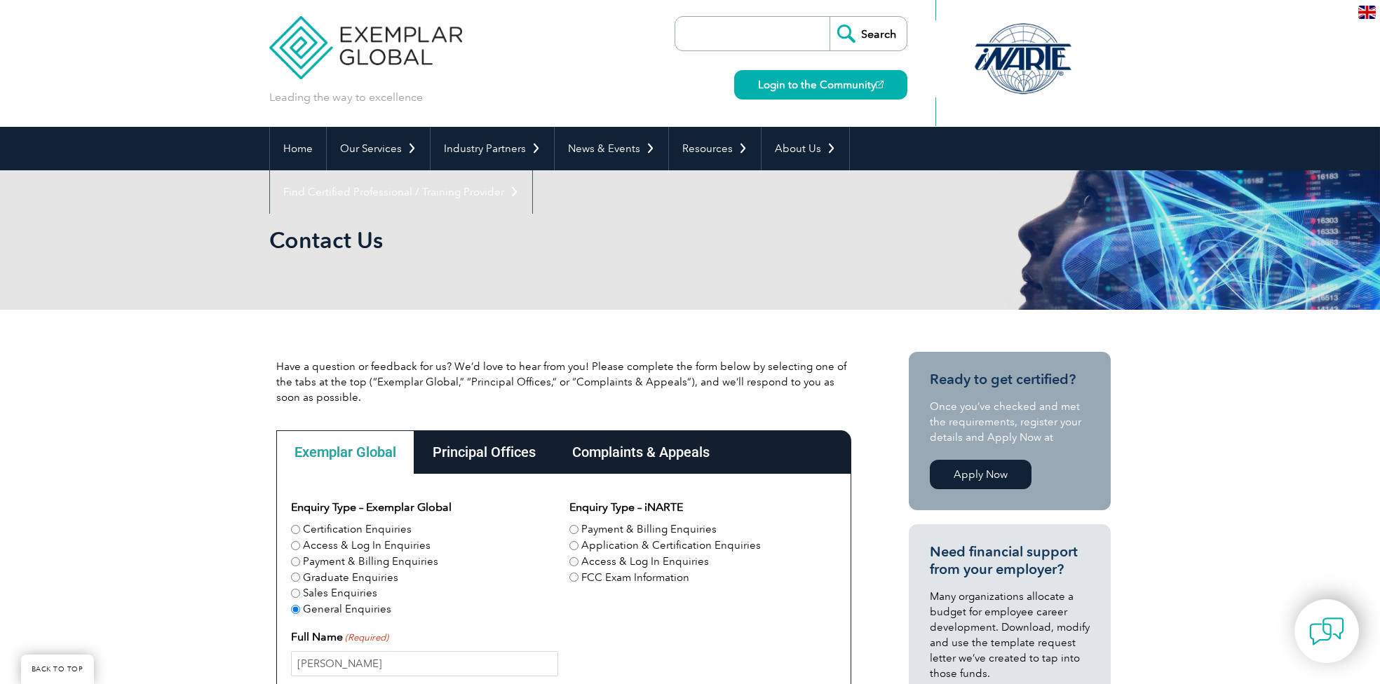
scroll to position [0, 0]
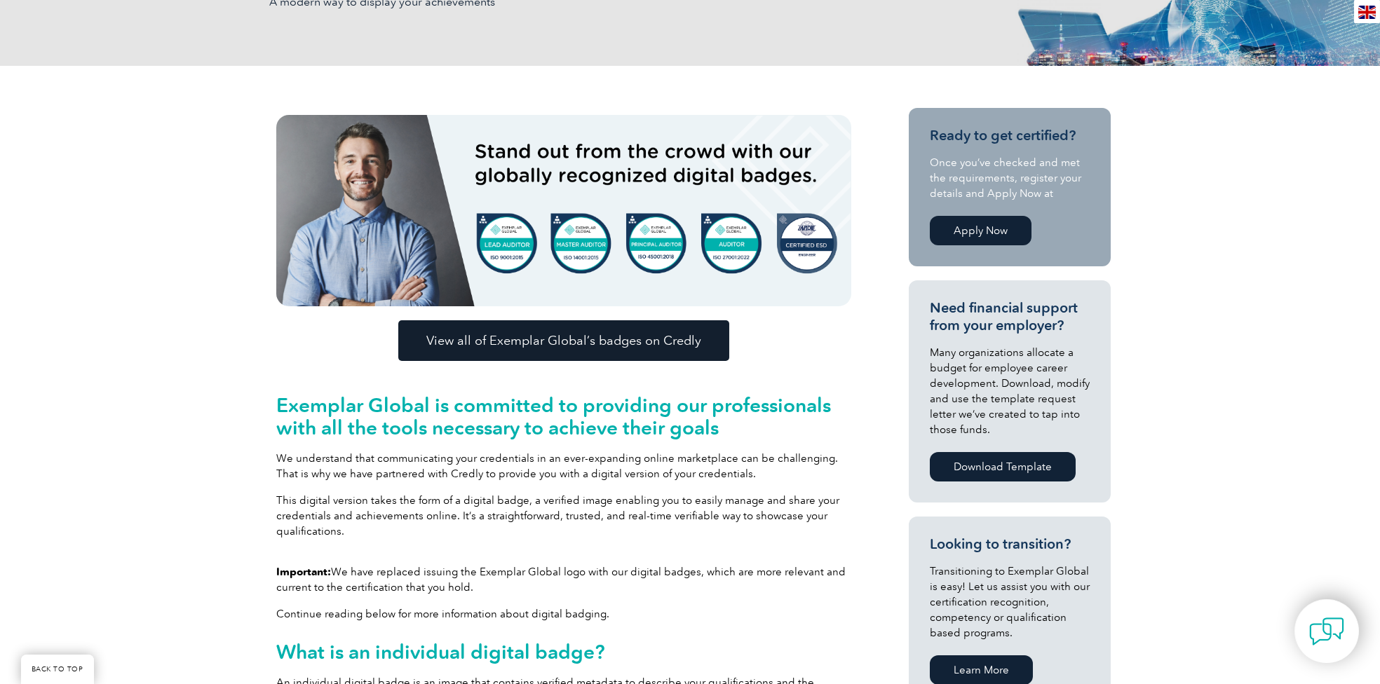
scroll to position [316, 0]
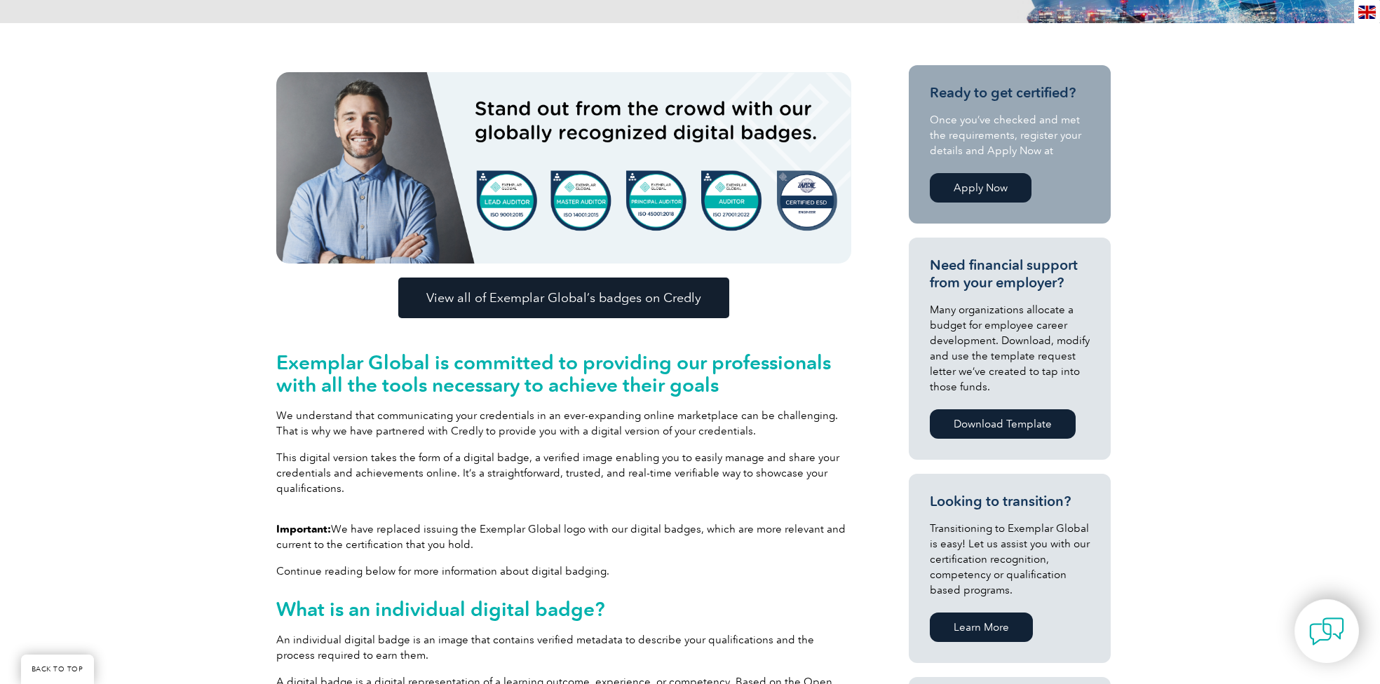
click at [610, 299] on span "View all of Exemplar Global’s badges on Credly" at bounding box center [563, 298] width 275 height 13
